Goal: Browse casually

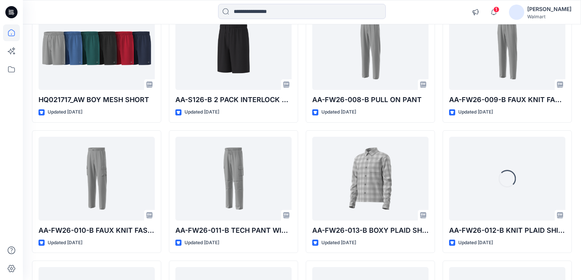
scroll to position [791, 0]
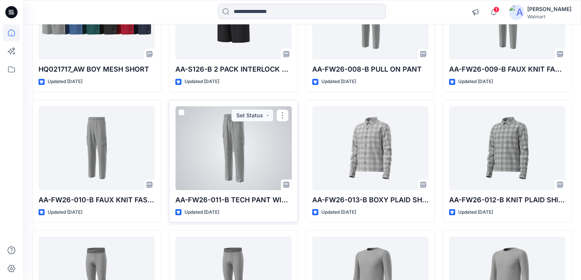
click at [239, 146] on div at bounding box center [233, 148] width 116 height 84
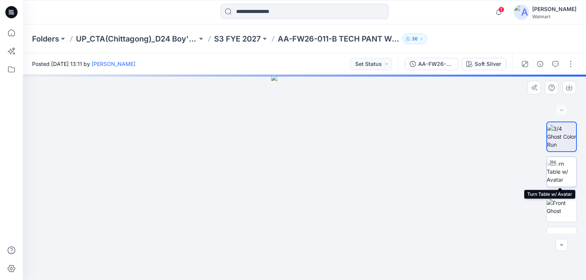
click at [558, 177] on img at bounding box center [561, 172] width 30 height 24
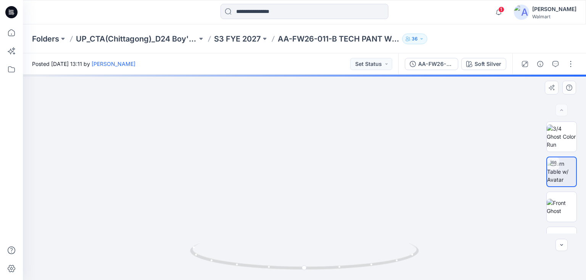
drag, startPoint x: 332, startPoint y: 210, endPoint x: 329, endPoint y: 150, distance: 60.3
click at [329, 150] on img at bounding box center [304, 66] width 648 height 427
drag, startPoint x: 321, startPoint y: 170, endPoint x: 321, endPoint y: 165, distance: 5.0
click at [321, 166] on img at bounding box center [301, 36] width 648 height 487
drag, startPoint x: 294, startPoint y: 270, endPoint x: 384, endPoint y: 253, distance: 91.6
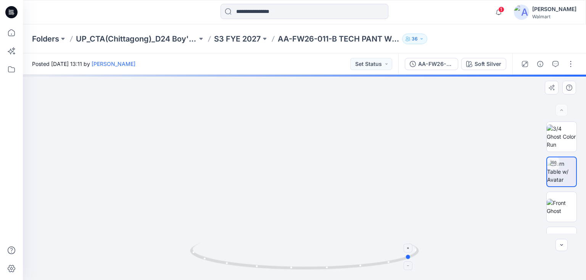
click at [384, 253] on icon at bounding box center [305, 257] width 231 height 29
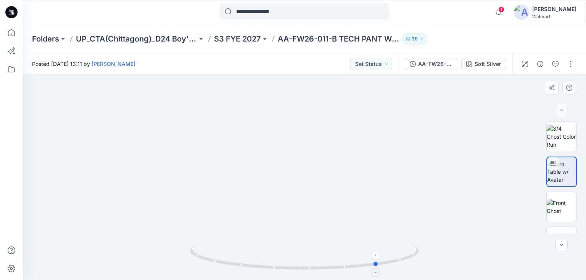
drag, startPoint x: 369, startPoint y: 270, endPoint x: 335, endPoint y: 257, distance: 36.0
click at [335, 257] on icon at bounding box center [305, 257] width 231 height 29
